Goal: Book appointment/travel/reservation

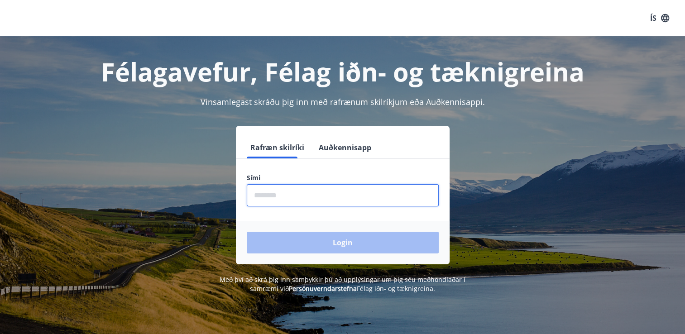
click at [288, 203] on input "phone" at bounding box center [343, 195] width 192 height 22
type input "********"
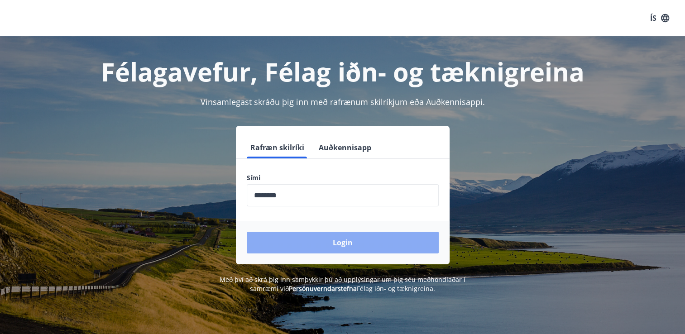
click at [292, 237] on button "Login" at bounding box center [343, 243] width 192 height 22
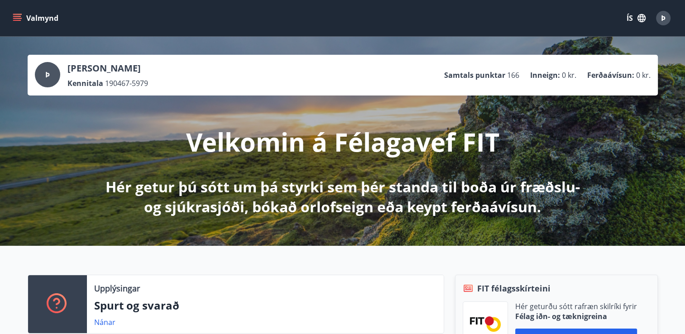
click at [18, 21] on icon "menu" at bounding box center [17, 18] width 9 height 9
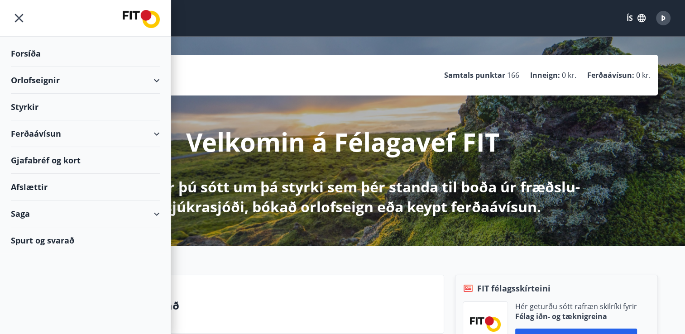
click at [162, 79] on icon at bounding box center [156, 80] width 11 height 11
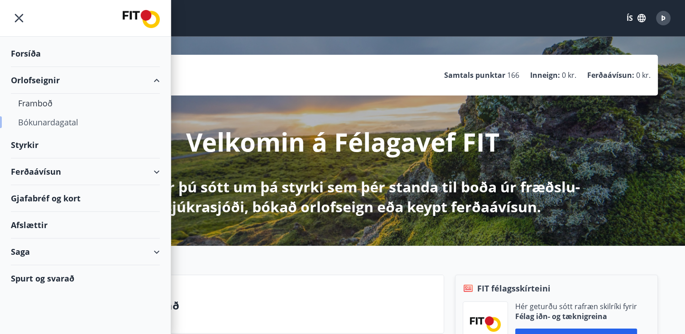
click at [65, 124] on div "Bókunardagatal" at bounding box center [85, 122] width 134 height 19
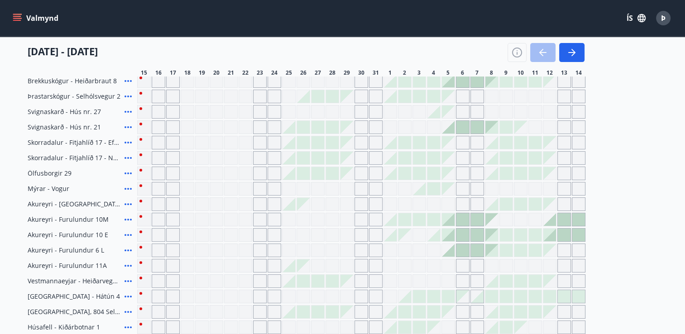
scroll to position [247, 0]
click at [259, 200] on div "Gráir dagar eru ekki bókanlegir" at bounding box center [260, 203] width 14 height 14
click at [243, 200] on div "Gráir dagar eru ekki bókanlegir" at bounding box center [246, 203] width 14 height 14
click at [241, 217] on div "Gráir dagar eru ekki bókanlegir" at bounding box center [246, 218] width 14 height 14
click at [315, 156] on div at bounding box center [318, 156] width 13 height 13
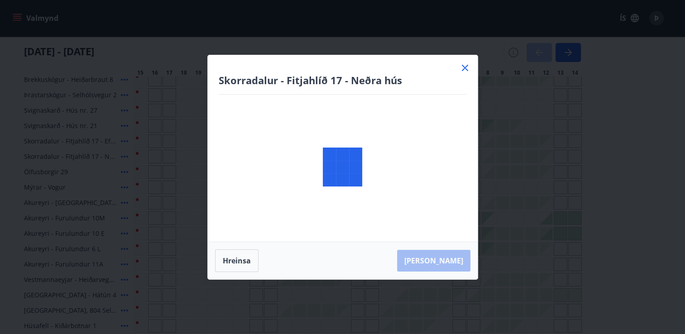
scroll to position [142, 0]
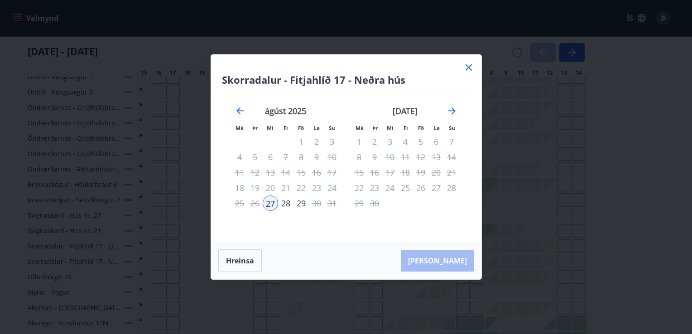
click at [464, 68] on icon at bounding box center [468, 67] width 11 height 11
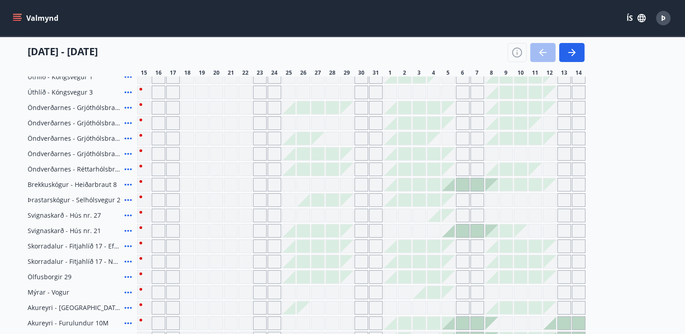
click at [469, 67] on div "15 ágúst - 14 september 15 16 17 18 19 20 21 22 23 24 25 26 27 28 29 30 31 1 2 …" at bounding box center [343, 57] width 630 height 40
click at [346, 165] on div "Gráir dagar eru ekki bókanlegir" at bounding box center [347, 169] width 13 height 13
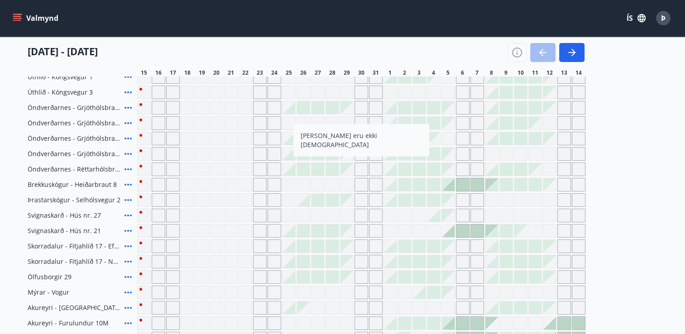
drag, startPoint x: 661, startPoint y: 106, endPoint x: 315, endPoint y: 198, distance: 358.1
click at [661, 106] on div "Svæði Allt Dagsetningar Veldu tímabil Svefnstæði +1 15 ágúst - 14 september 15 …" at bounding box center [343, 239] width 652 height 552
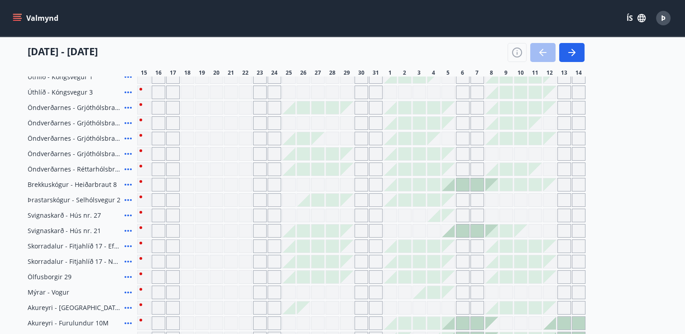
click at [305, 202] on div at bounding box center [303, 200] width 13 height 13
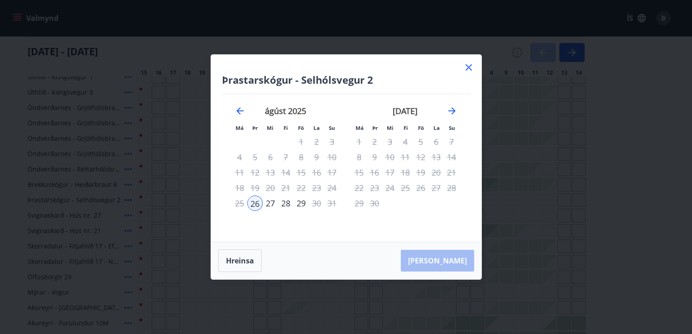
click at [469, 68] on icon at bounding box center [469, 67] width 6 height 6
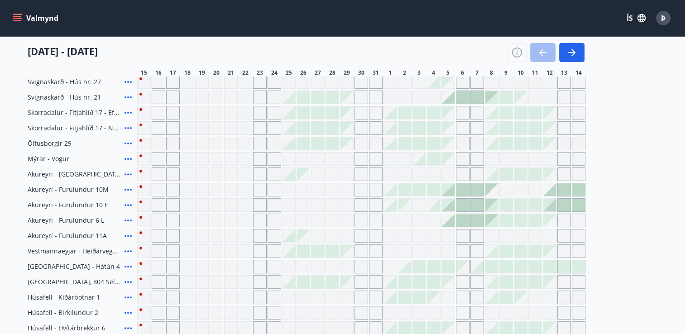
scroll to position [281, 0]
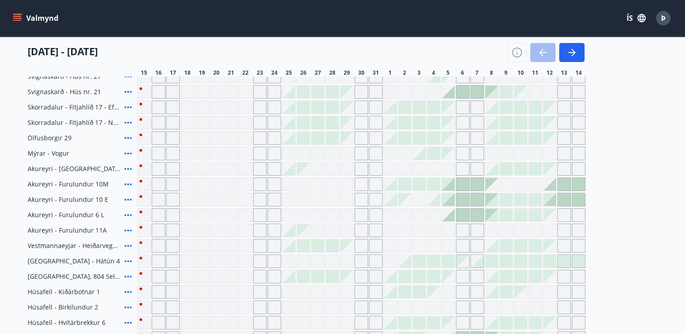
click at [243, 169] on div "Gráir dagar eru ekki bókanlegir" at bounding box center [246, 169] width 14 height 14
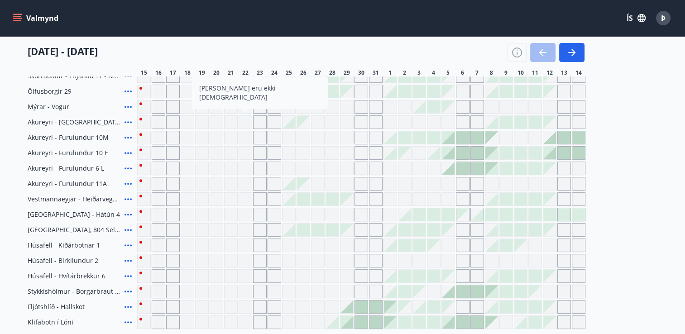
scroll to position [331, 0]
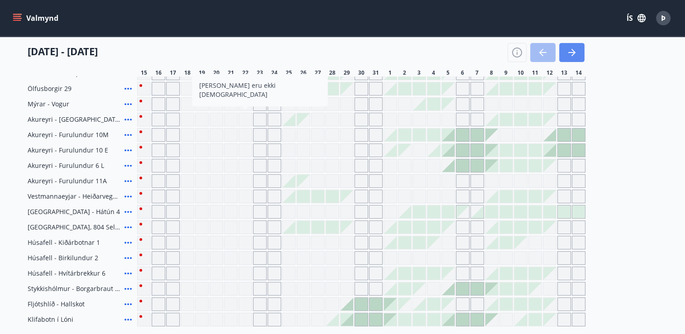
click at [569, 52] on icon "button" at bounding box center [572, 52] width 11 height 11
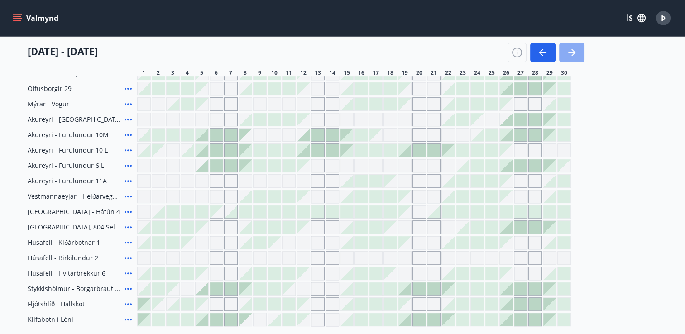
click at [569, 52] on icon "button" at bounding box center [572, 52] width 11 height 11
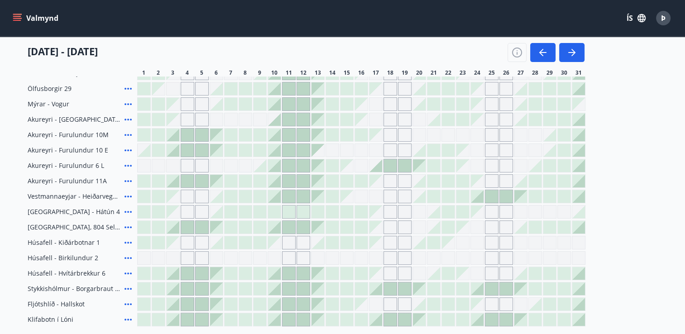
click at [372, 210] on div "Gráir dagar eru ekki bókanlegir" at bounding box center [376, 212] width 13 height 13
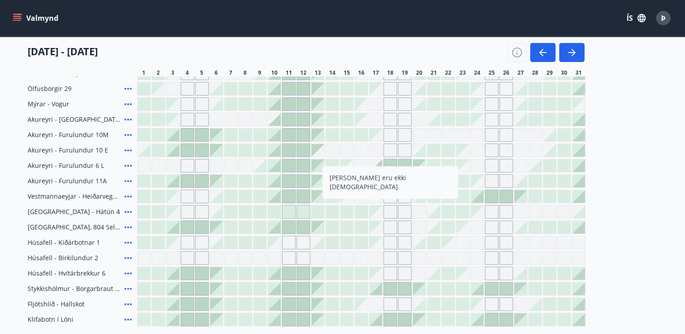
click at [15, 17] on icon "menu" at bounding box center [17, 16] width 8 height 1
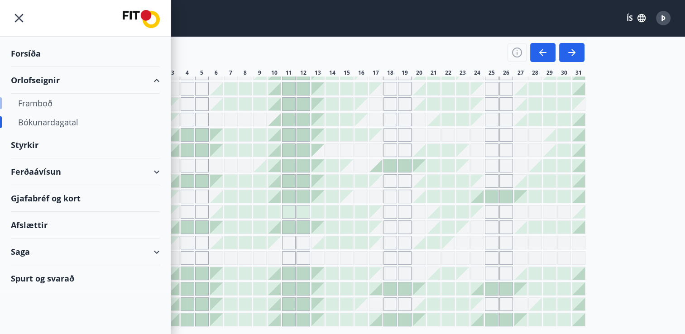
click at [34, 101] on div "Framboð" at bounding box center [85, 103] width 134 height 19
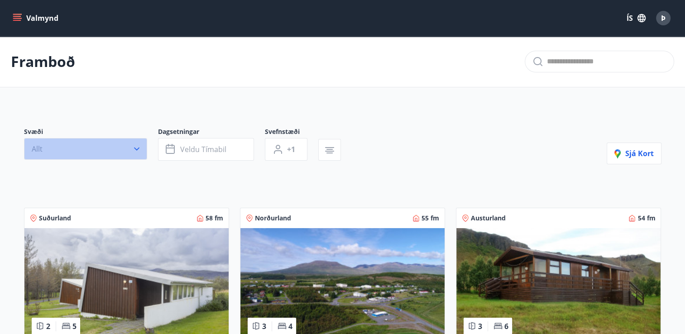
click at [139, 149] on icon "button" at bounding box center [136, 148] width 9 height 9
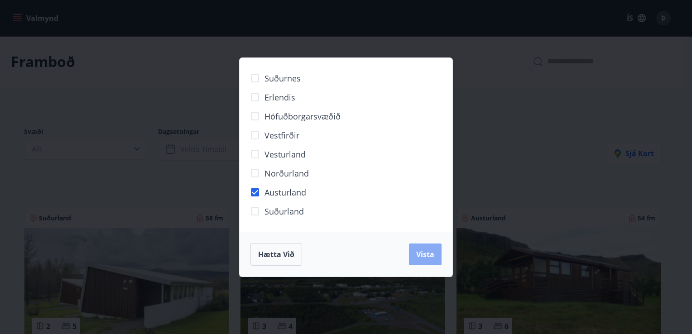
click at [424, 250] on span "Vista" at bounding box center [425, 255] width 18 height 10
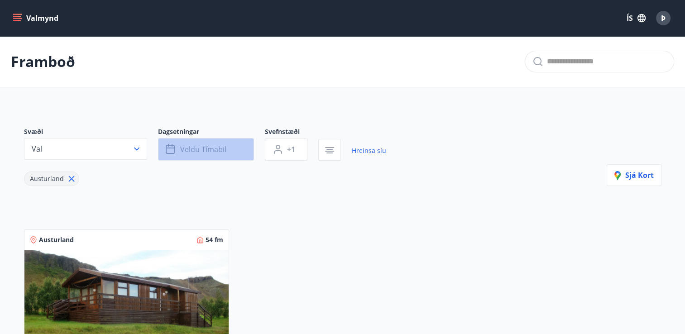
click at [169, 148] on icon "button" at bounding box center [170, 148] width 9 height 1
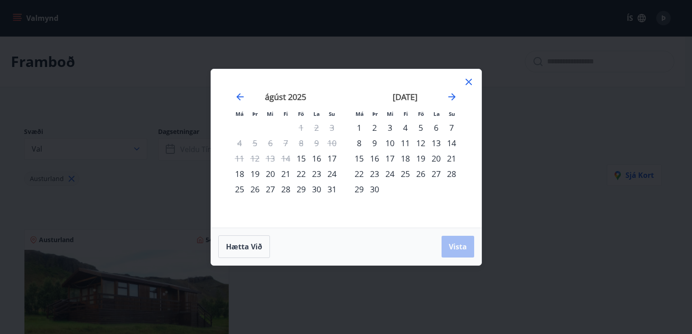
click at [299, 173] on div "22" at bounding box center [300, 173] width 15 height 15
click at [334, 178] on div "24" at bounding box center [331, 173] width 15 height 15
click at [455, 252] on button "Vista" at bounding box center [458, 247] width 33 height 22
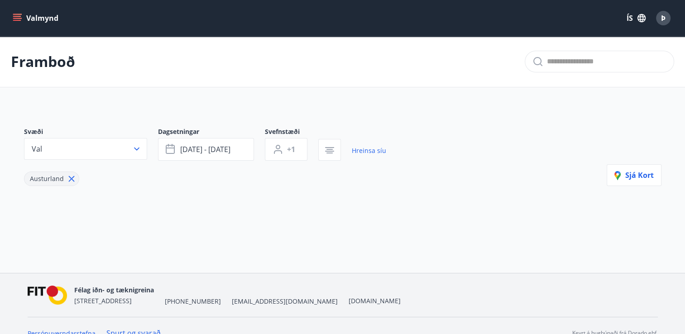
click at [69, 179] on icon at bounding box center [71, 179] width 6 height 6
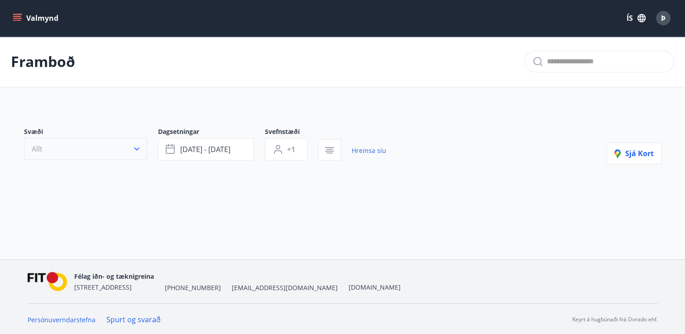
click at [138, 146] on icon "button" at bounding box center [136, 148] width 9 height 9
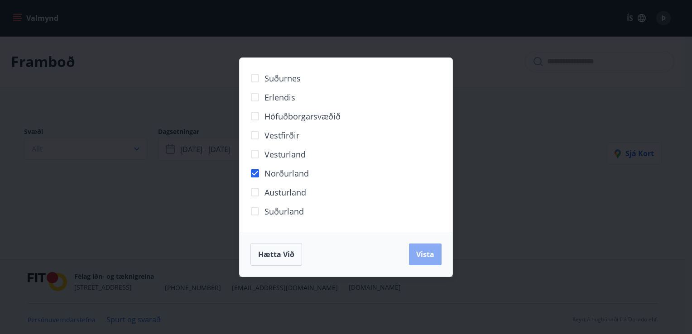
click at [422, 257] on span "Vista" at bounding box center [425, 255] width 18 height 10
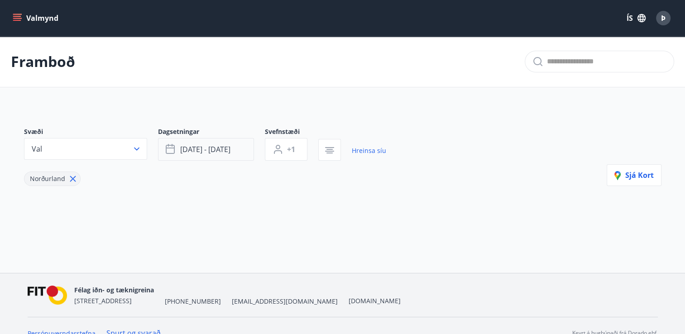
click at [195, 148] on span "ágú 22 - ágú 24" at bounding box center [205, 149] width 50 height 10
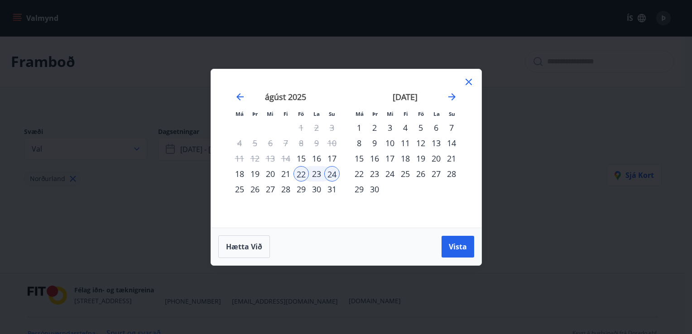
click at [466, 82] on icon at bounding box center [468, 82] width 11 height 11
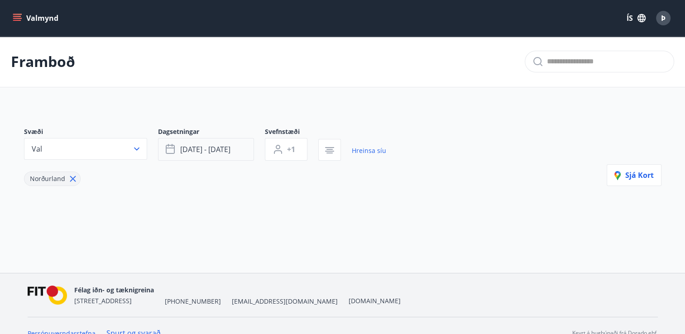
click at [234, 148] on button "ágú 22 - ágú 24" at bounding box center [206, 149] width 96 height 23
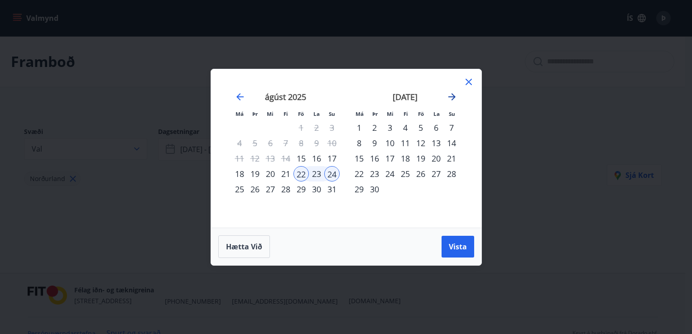
click at [451, 97] on icon "Move forward to switch to the next month." at bounding box center [452, 96] width 11 height 11
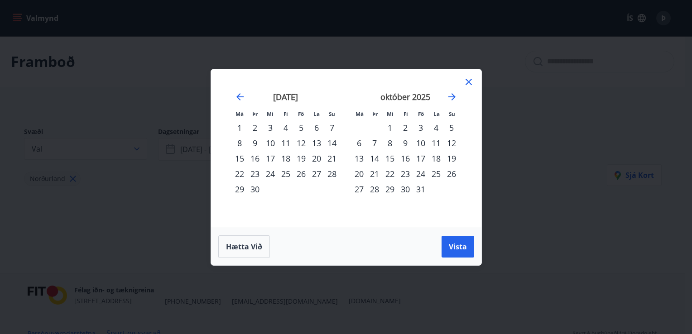
click at [426, 157] on div "17" at bounding box center [420, 158] width 15 height 15
click at [457, 156] on div "19" at bounding box center [451, 158] width 15 height 15
click at [456, 249] on span "Vista" at bounding box center [458, 247] width 18 height 10
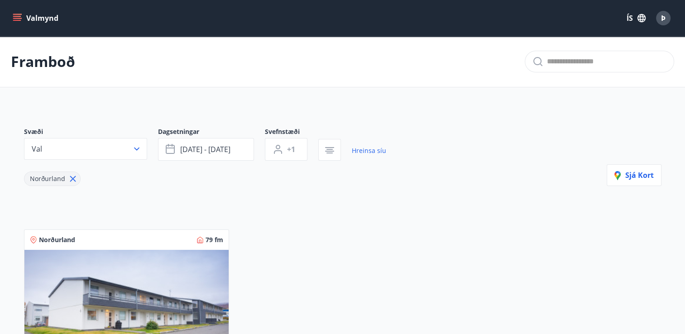
click at [72, 175] on icon at bounding box center [73, 179] width 10 height 10
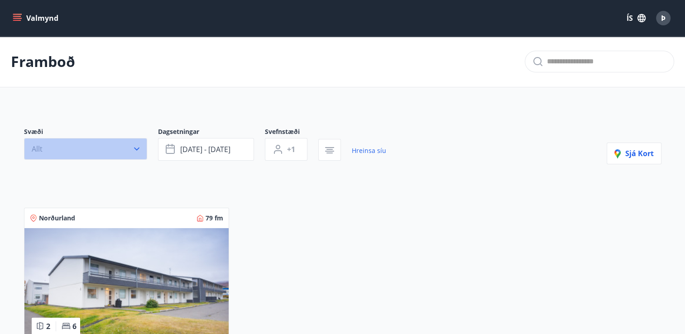
click at [139, 148] on icon "button" at bounding box center [136, 148] width 9 height 9
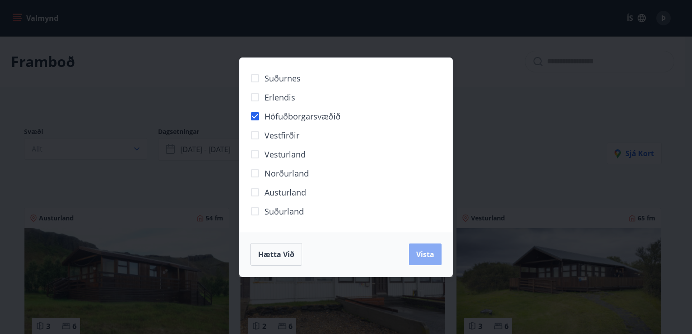
click at [414, 249] on button "Vista" at bounding box center [425, 255] width 33 height 22
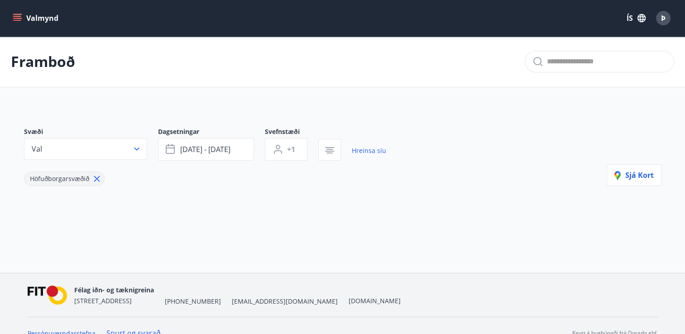
scroll to position [14, 0]
